Goal: Information Seeking & Learning: Learn about a topic

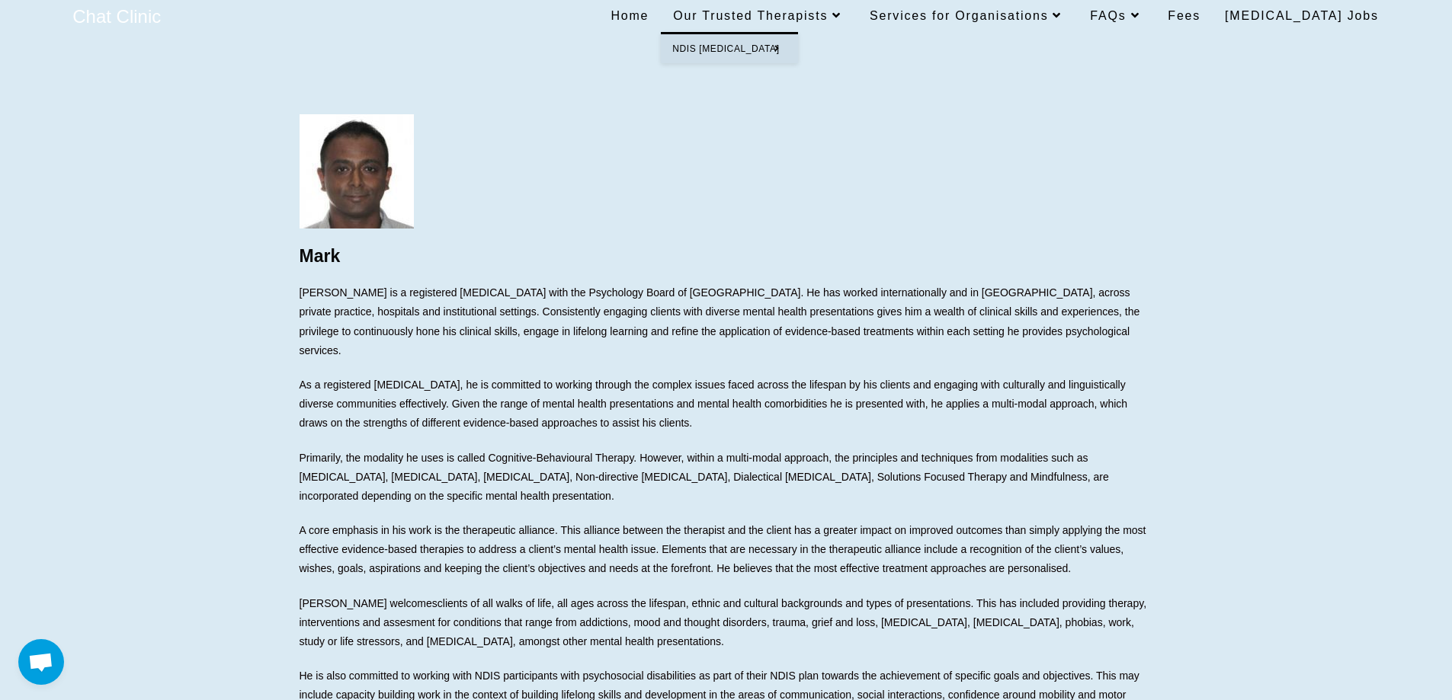
click at [753, 20] on span "Our Trusted Therapists" at bounding box center [759, 15] width 172 height 13
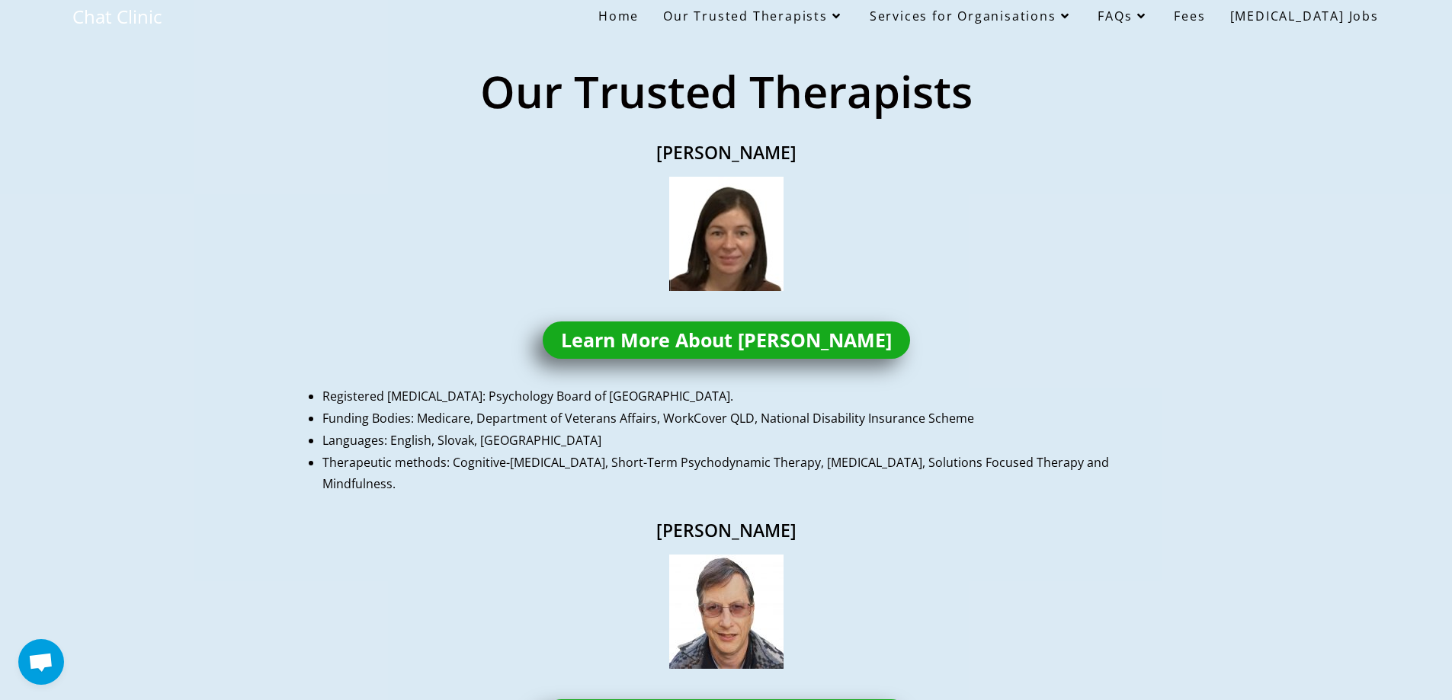
click at [639, 18] on span "Home" at bounding box center [618, 16] width 40 height 17
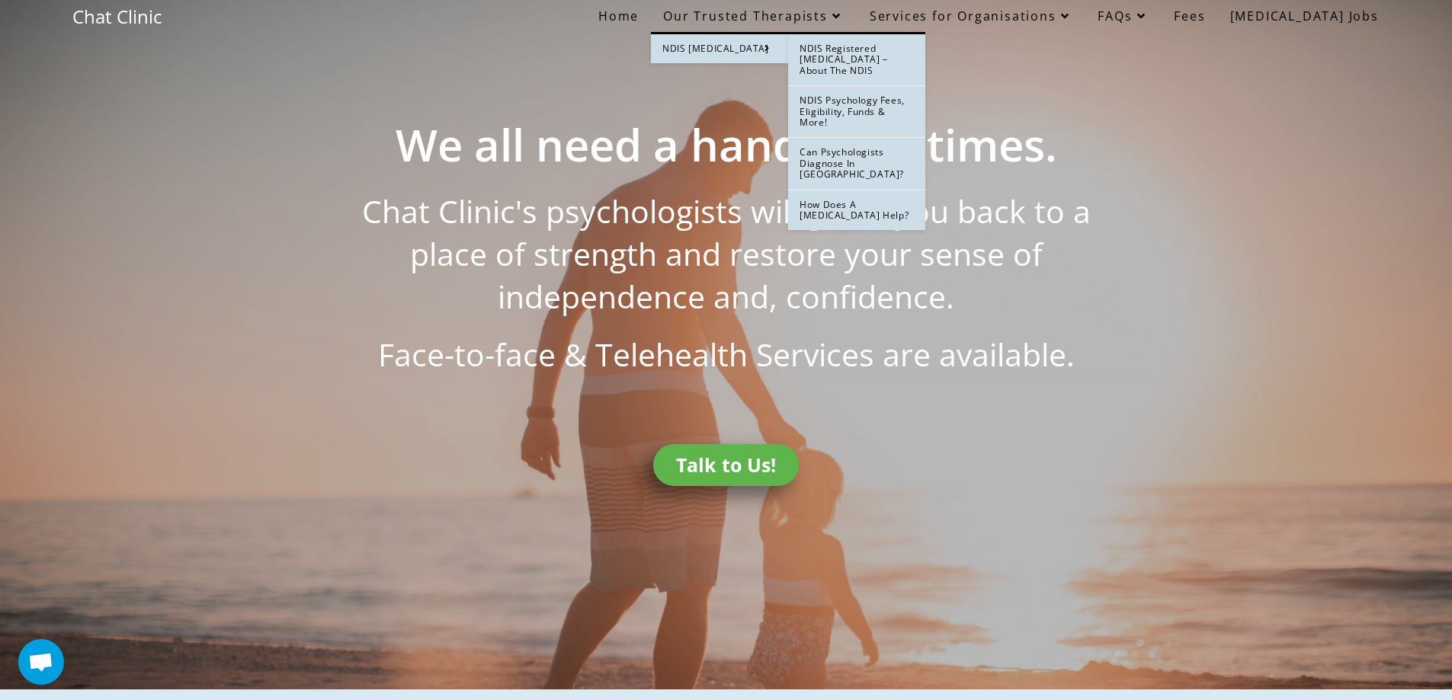
click at [862, 59] on span "NDIS Registered [MEDICAL_DATA] – About the NDIS" at bounding box center [844, 59] width 88 height 35
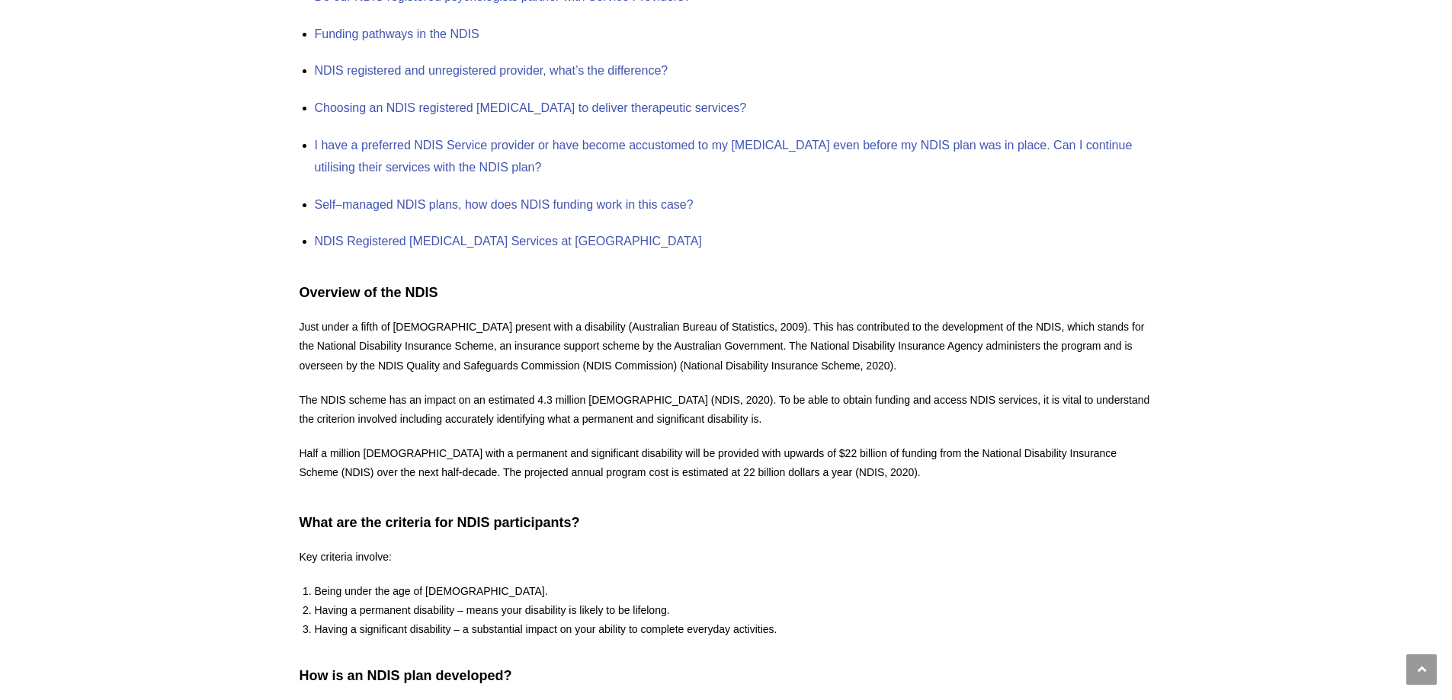
scroll to position [610, 0]
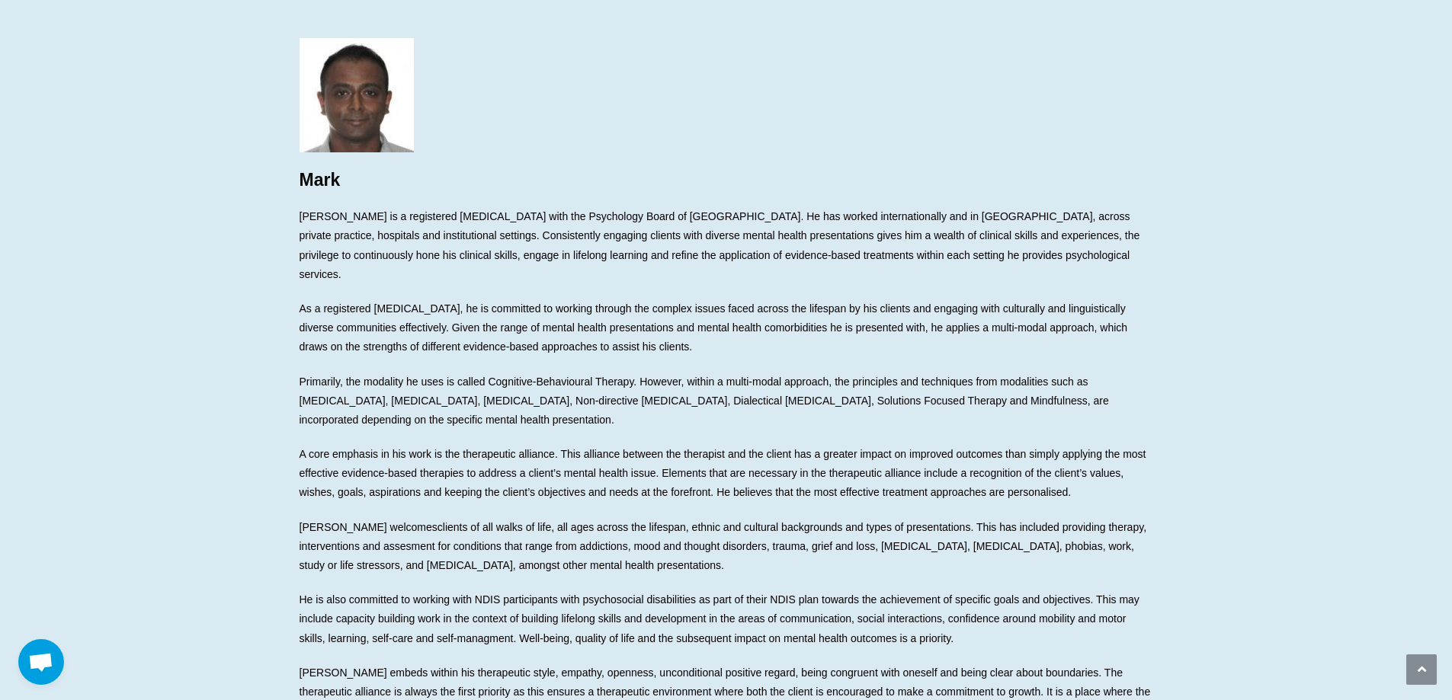
scroll to position [152, 0]
